Goal: Information Seeking & Learning: Check status

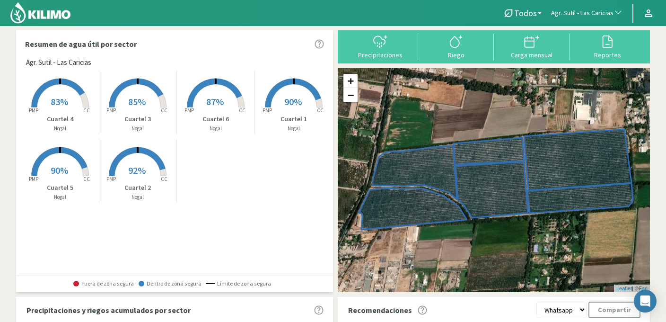
click at [598, 12] on span "Agr. Sutil - Las Caricias" at bounding box center [582, 13] width 62 height 9
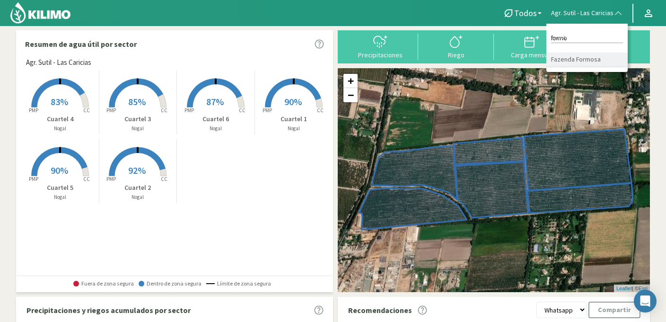
type input "formo"
click at [586, 59] on li "Fazenda Formosa" at bounding box center [587, 60] width 81 height 15
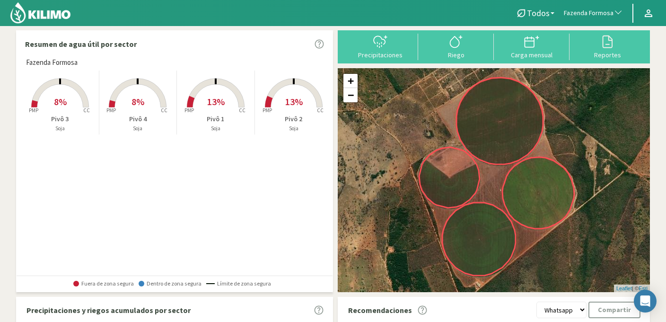
click at [222, 94] on rect at bounding box center [216, 109] width 76 height 76
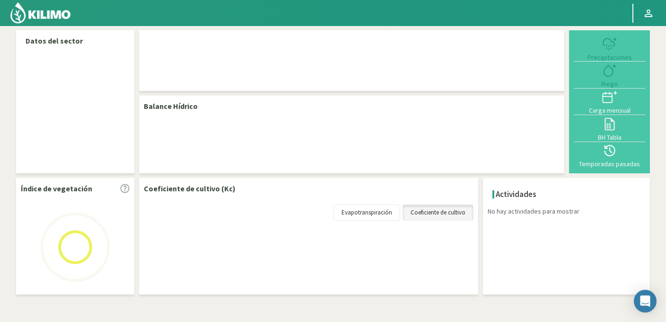
select select "107: Object"
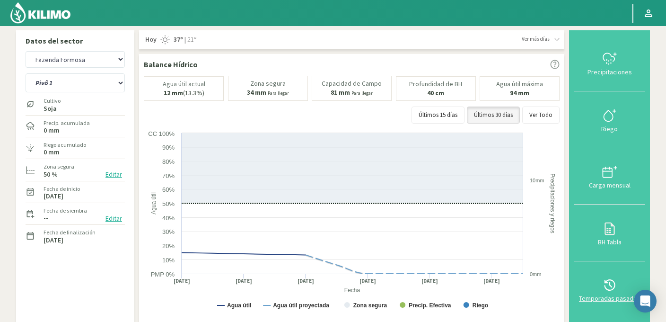
click at [617, 282] on icon at bounding box center [610, 284] width 15 height 15
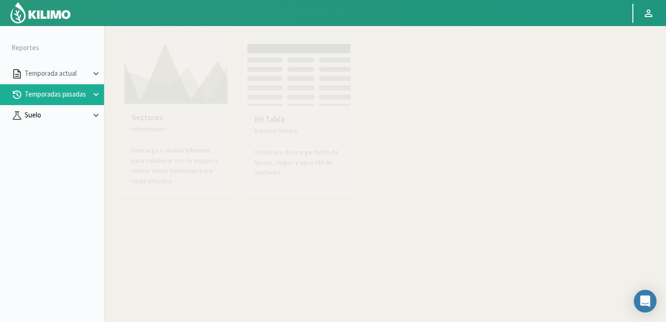
click at [73, 113] on p "Suelo" at bounding box center [57, 115] width 68 height 11
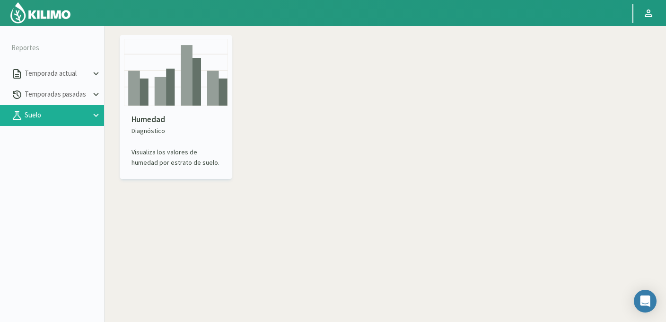
click at [170, 84] on img at bounding box center [176, 72] width 104 height 67
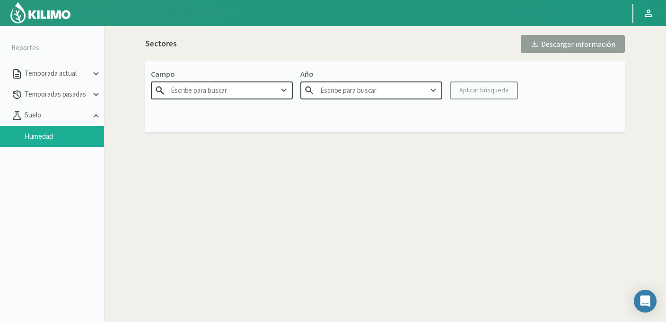
type input "Agr. Huertos de [GEOGRAPHIC_DATA]"
type input "2025"
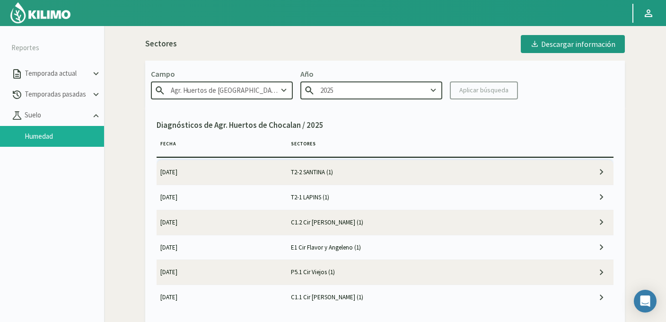
click at [228, 88] on input "Agr. Huertos de [GEOGRAPHIC_DATA]" at bounding box center [222, 90] width 142 height 18
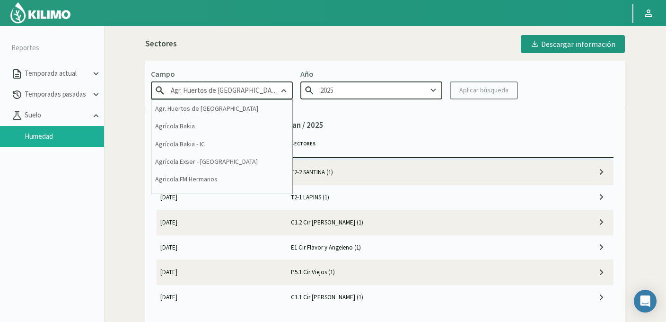
click at [228, 88] on input "Agr. Huertos de [GEOGRAPHIC_DATA]" at bounding box center [222, 90] width 142 height 18
type input "A"
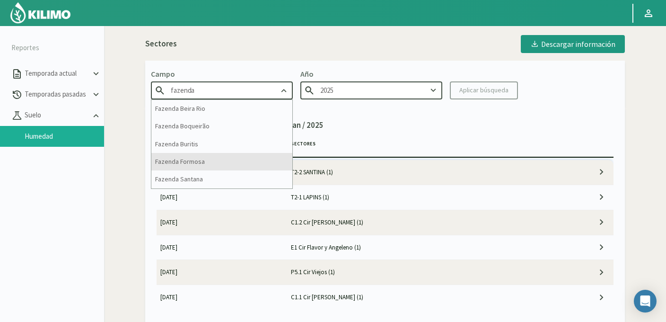
click at [205, 163] on div "Fazenda Formosa" at bounding box center [221, 162] width 141 height 18
type input "Fazenda Formosa"
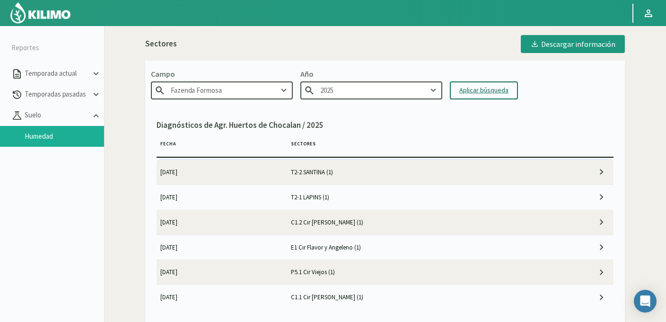
click at [482, 90] on div "Aplicar búsqueda" at bounding box center [484, 90] width 49 height 10
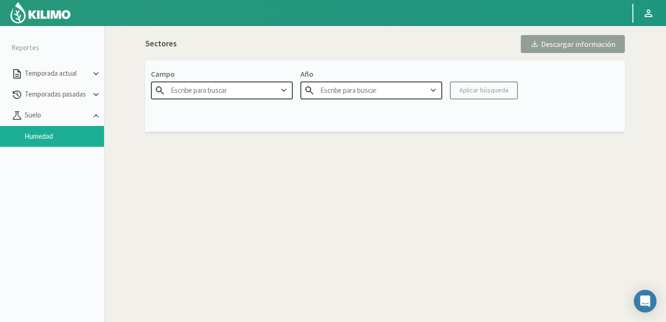
type input "Fazenda Formosa"
type input "2025"
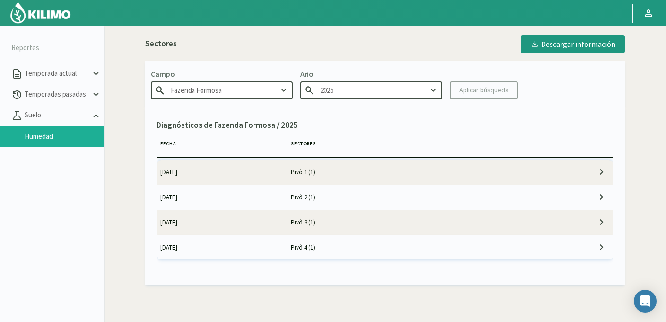
click at [327, 171] on td "Pivô 1 (1)" at bounding box center [417, 172] width 261 height 25
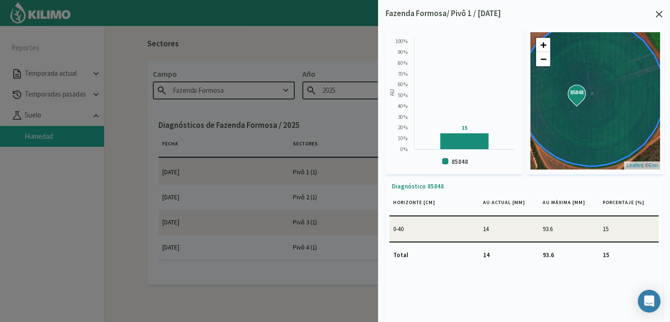
click at [250, 169] on div at bounding box center [335, 161] width 670 height 322
click at [245, 198] on div at bounding box center [335, 161] width 670 height 322
click at [661, 11] on icon at bounding box center [659, 14] width 7 height 7
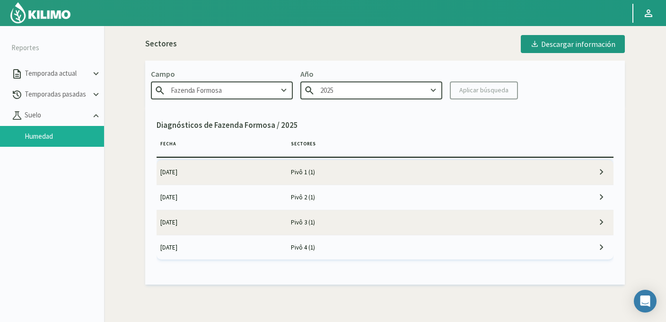
click at [321, 194] on td "Pivô 2 (1)" at bounding box center [417, 197] width 261 height 25
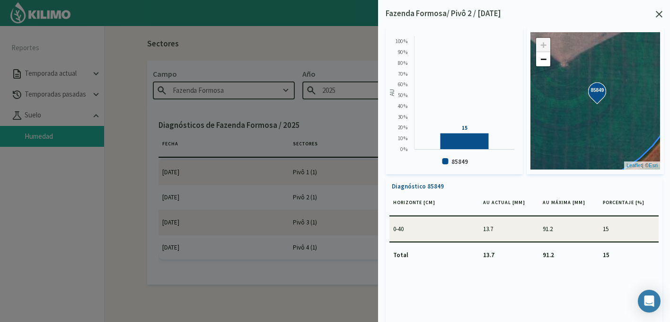
click at [657, 12] on icon at bounding box center [659, 14] width 7 height 7
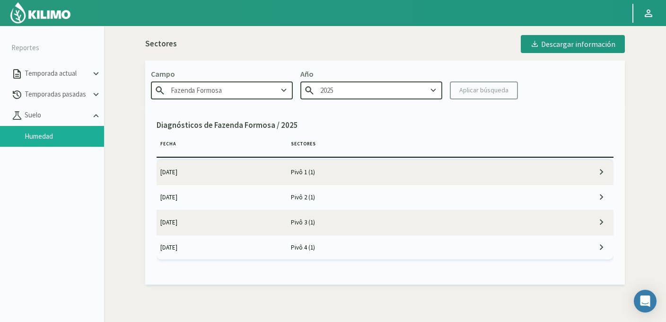
click at [304, 222] on td "Pivô 3 (1)" at bounding box center [417, 222] width 261 height 25
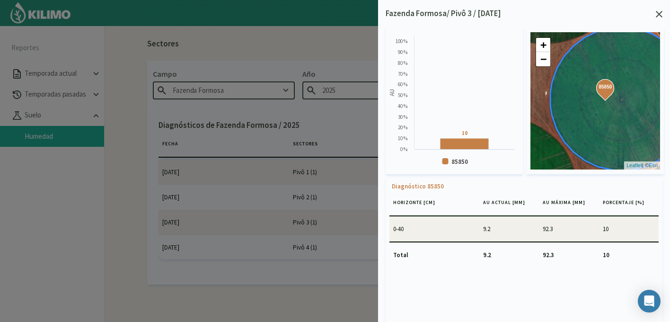
click at [661, 16] on icon at bounding box center [659, 14] width 7 height 7
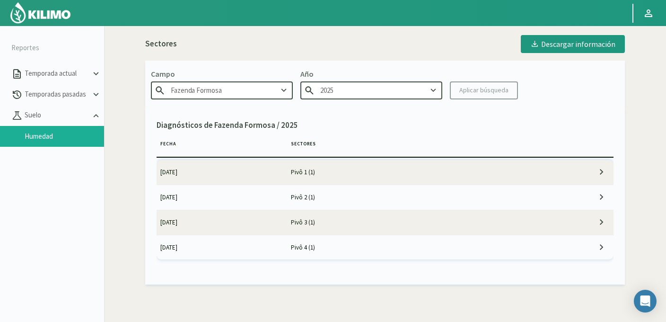
click at [311, 242] on td "Pivô 4 (1)" at bounding box center [417, 247] width 261 height 25
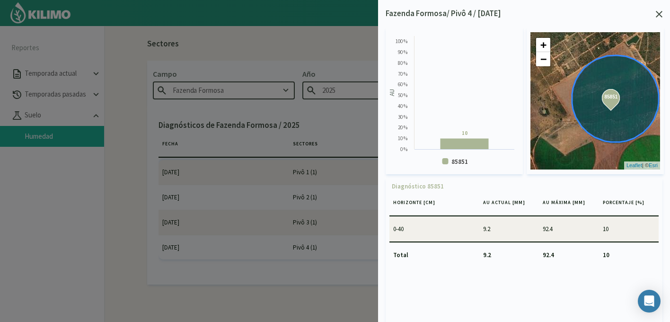
click at [660, 17] on icon at bounding box center [659, 14] width 7 height 7
